Goal: Navigation & Orientation: Understand site structure

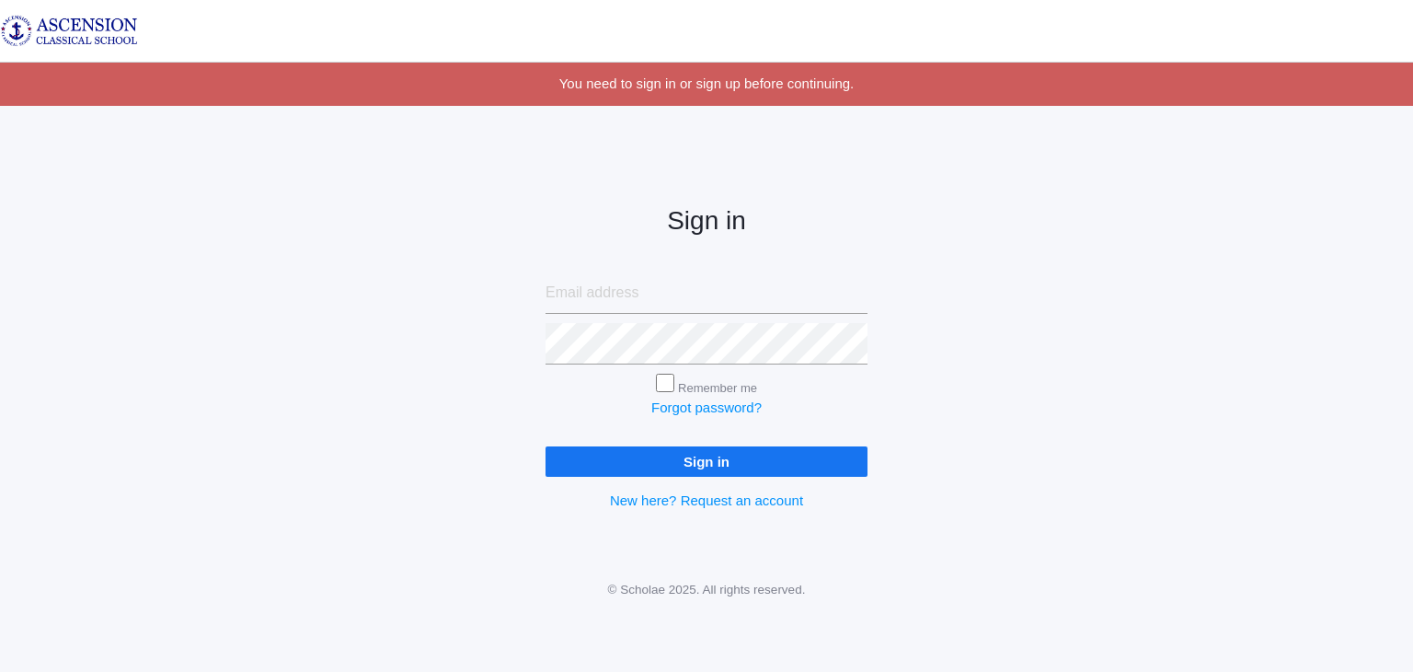
type input "[EMAIL_ADDRESS][DOMAIN_NAME]"
click at [640, 457] on input "Sign in" at bounding box center [707, 461] width 322 height 30
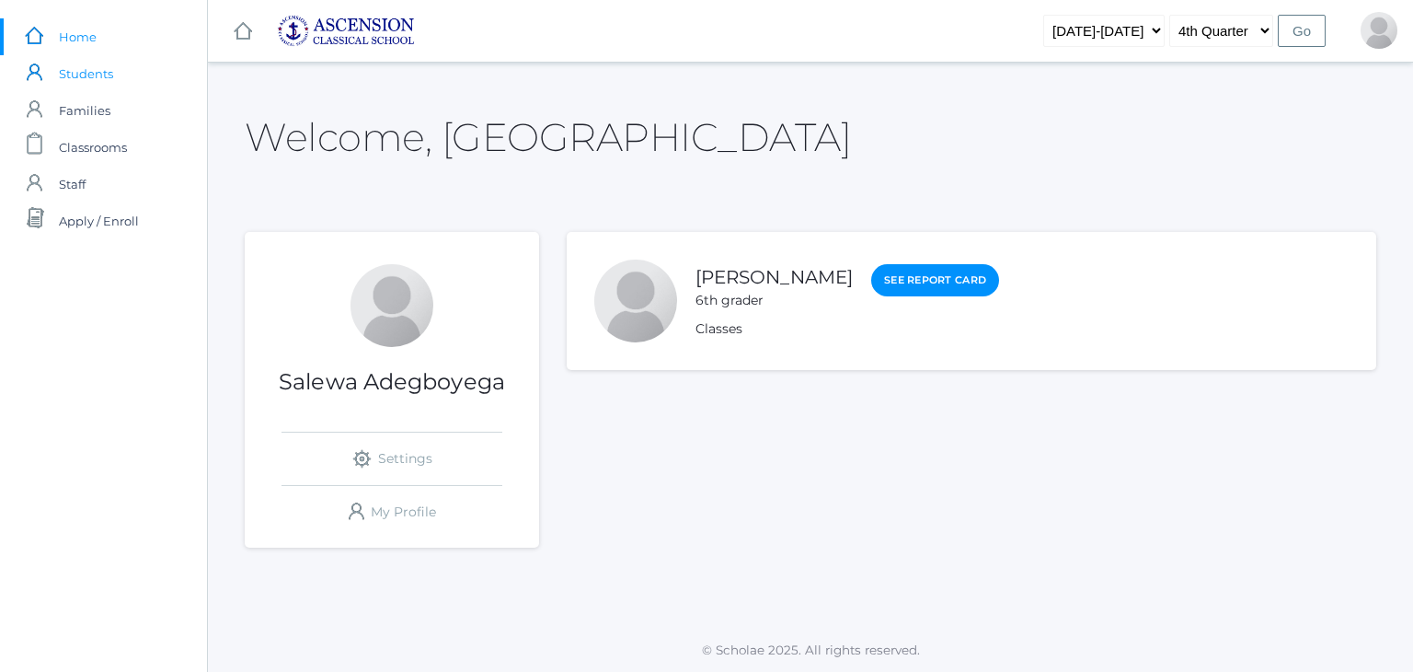
click at [93, 75] on span "Students" at bounding box center [86, 73] width 54 height 37
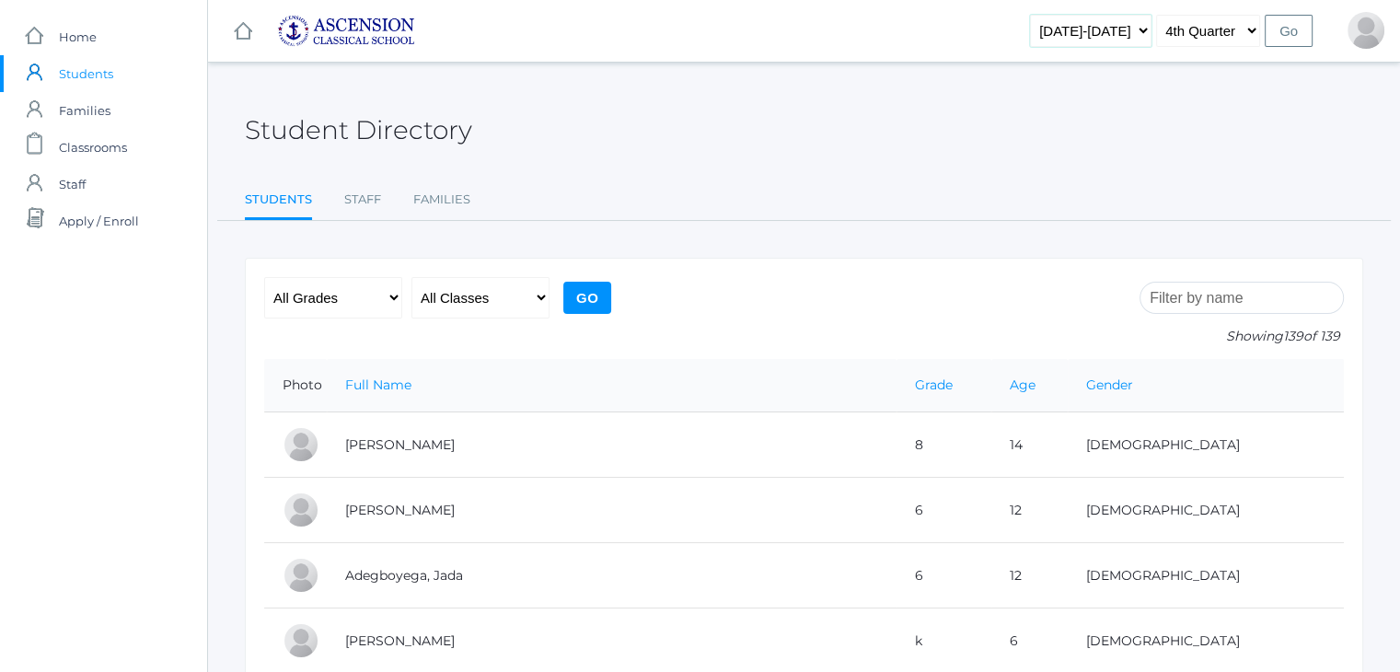
click at [1151, 30] on select "[DATE]-[DATE] [DATE]-[DATE] [DATE]-[DATE]" at bounding box center [1090, 31] width 121 height 32
click at [363, 195] on link "Staff" at bounding box center [362, 199] width 37 height 37
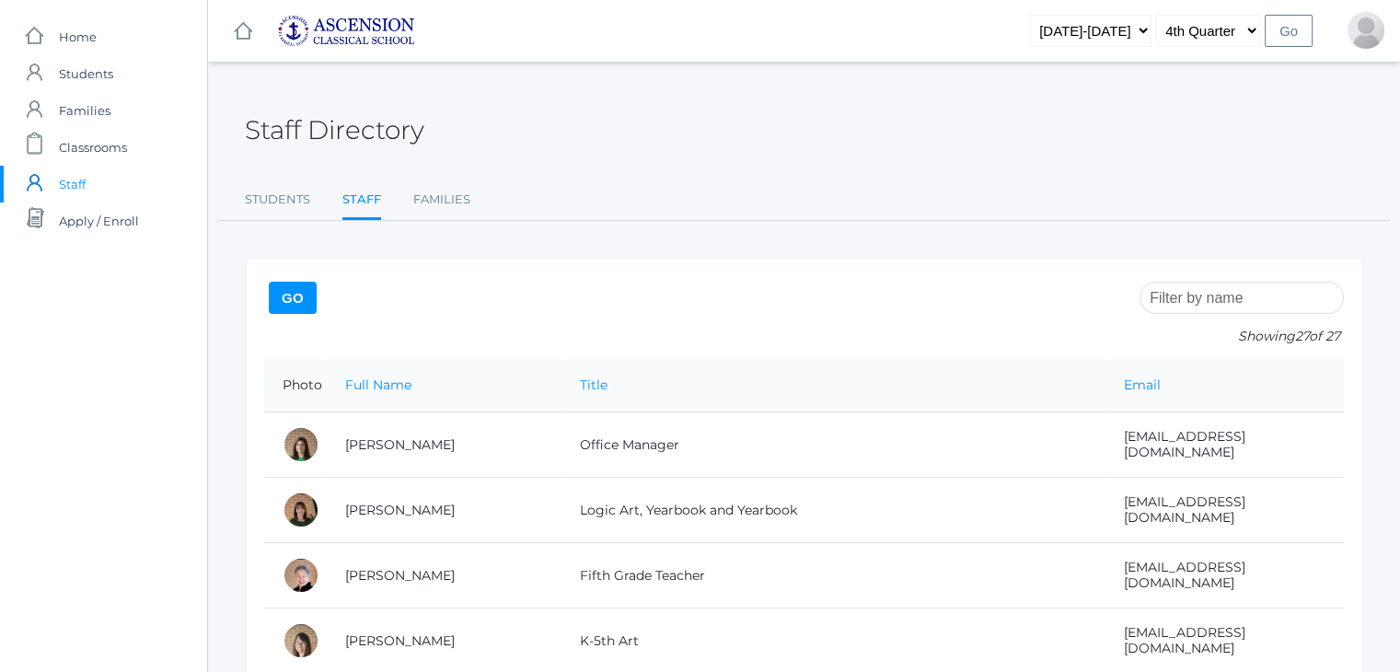
click at [391, 30] on img at bounding box center [346, 31] width 138 height 32
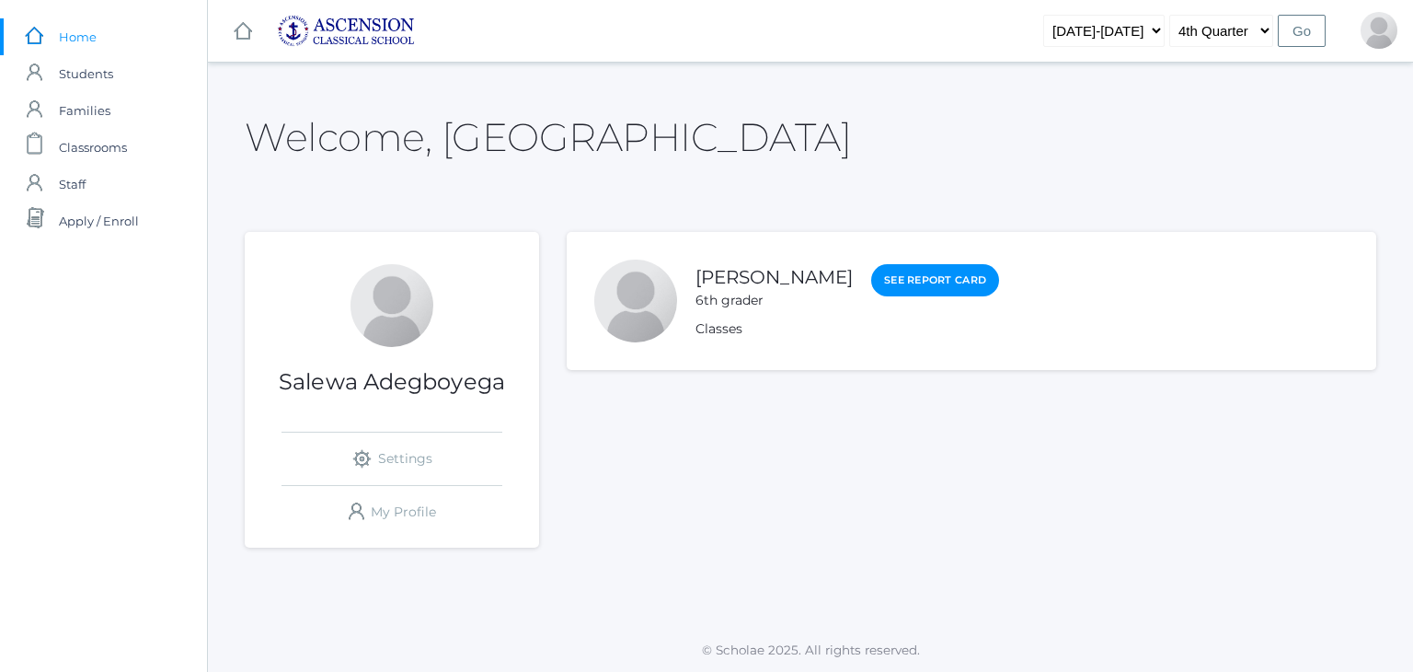
click at [391, 30] on img at bounding box center [346, 31] width 138 height 32
click at [238, 31] on rect at bounding box center [243, 31] width 22 height 22
